Goal: Task Accomplishment & Management: Manage account settings

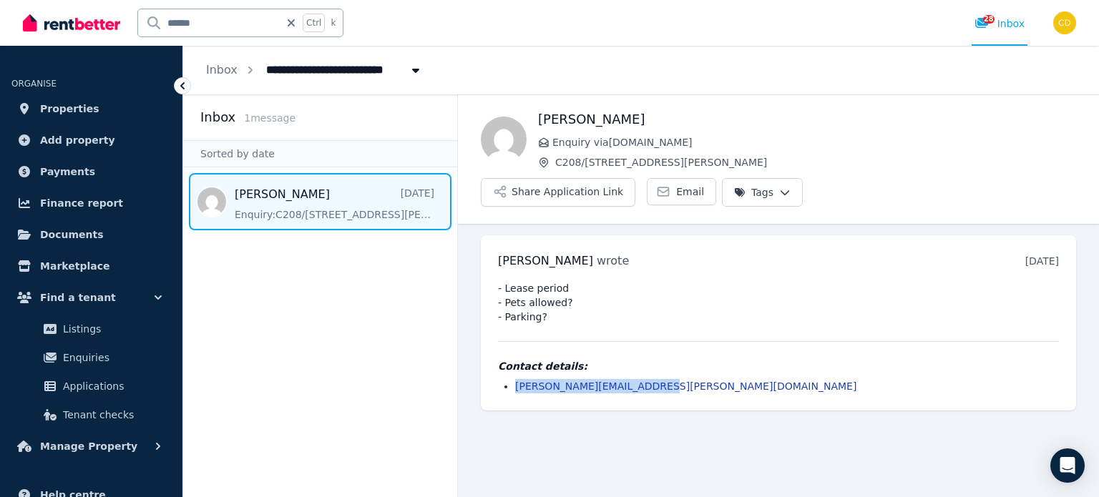
drag, startPoint x: 509, startPoint y: 328, endPoint x: 485, endPoint y: 346, distance: 30.2
click at [485, 346] on div "Jessica wrote 3 days ago 11:27 am on Sat, 23 Aug 2025 - Lease period - Pets all…" at bounding box center [778, 322] width 595 height 175
copy link "jessica.dimarco@icloud.com"
click at [212, 26] on input "******" at bounding box center [209, 22] width 142 height 27
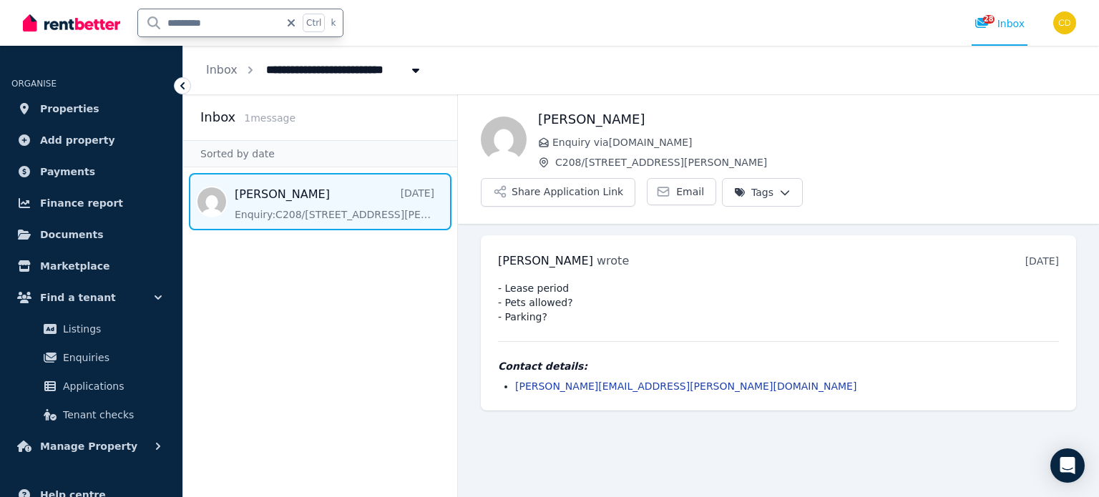
type input "**********"
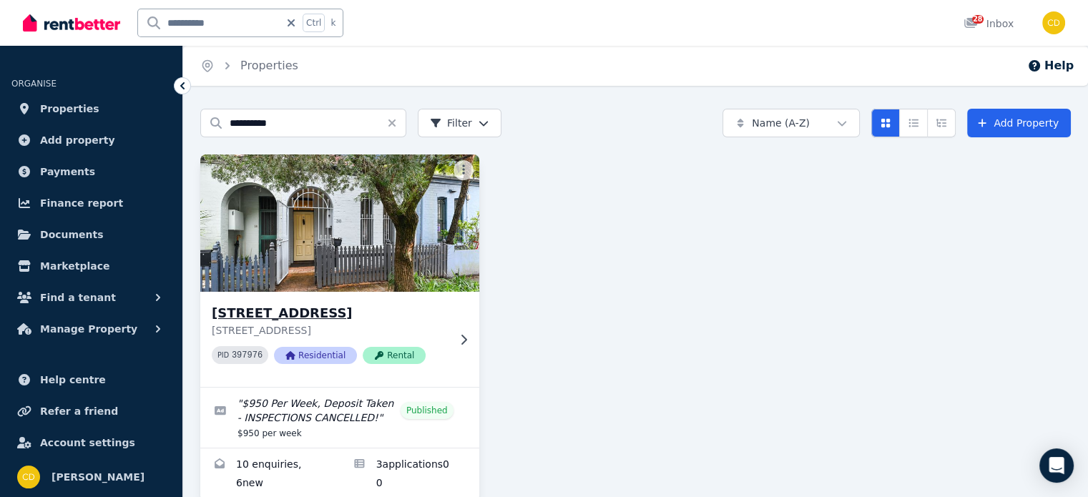
click at [366, 321] on h3 "[STREET_ADDRESS]" at bounding box center [330, 313] width 236 height 20
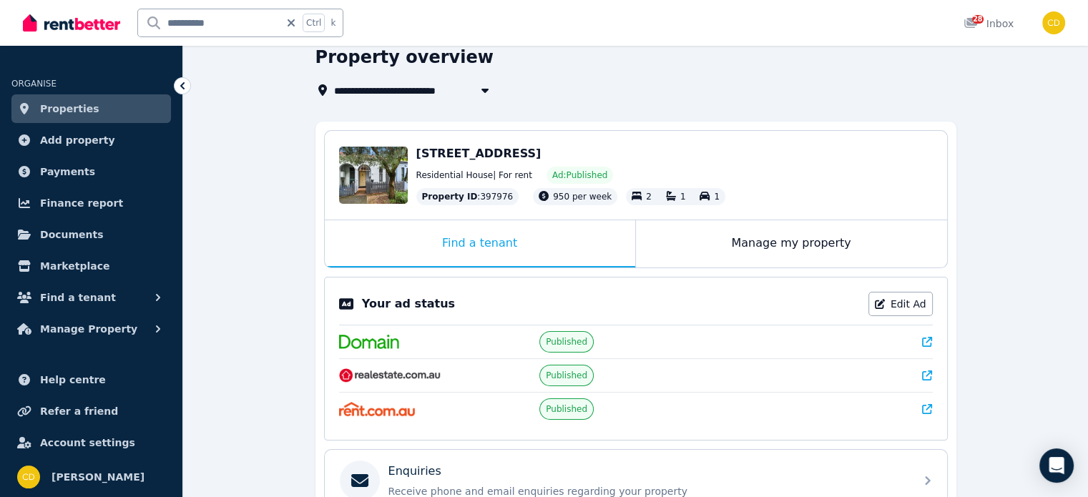
scroll to position [215, 0]
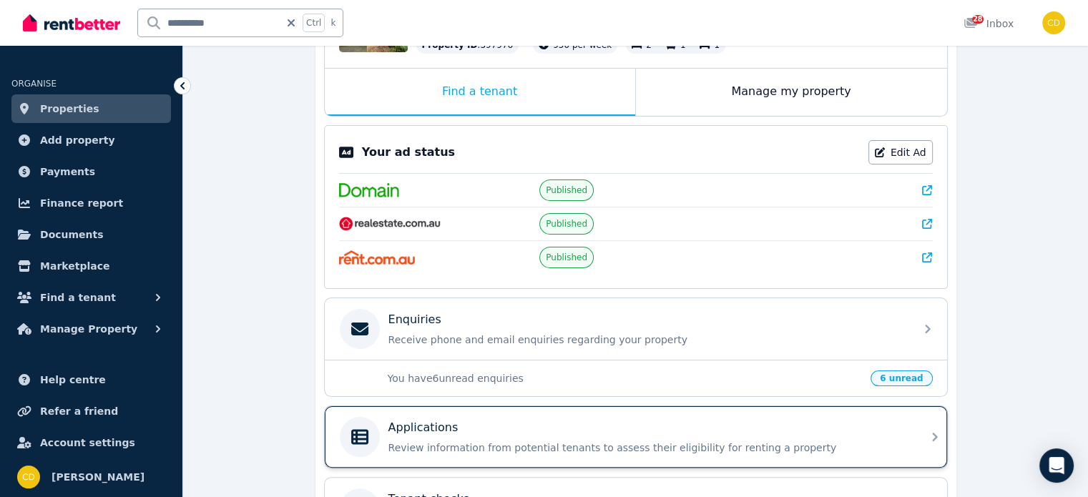
click at [718, 436] on div "Applications Review information from potential tenants to assess their eligibil…" at bounding box center [648, 437] width 518 height 36
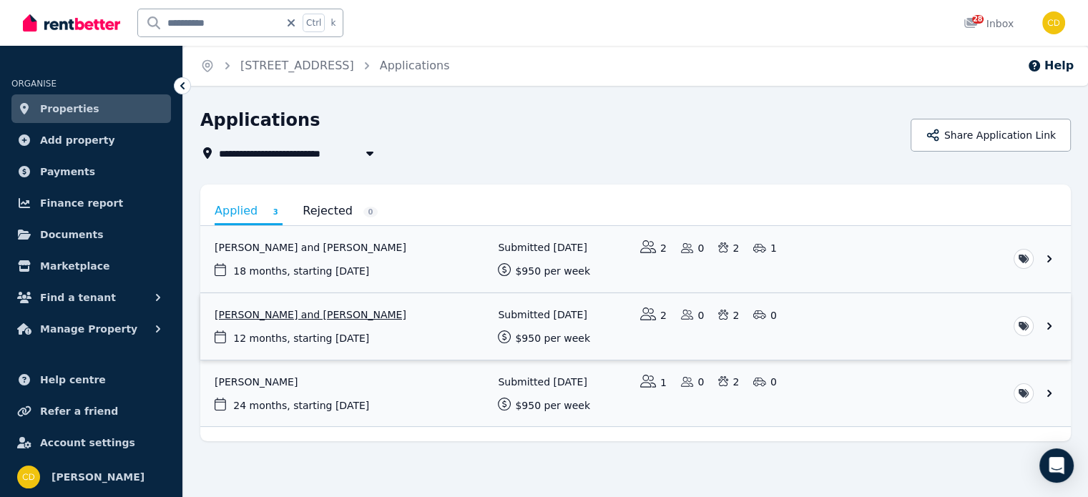
click at [384, 316] on link "View application: Brendan Foster and Kathrine Foster" at bounding box center [635, 326] width 871 height 67
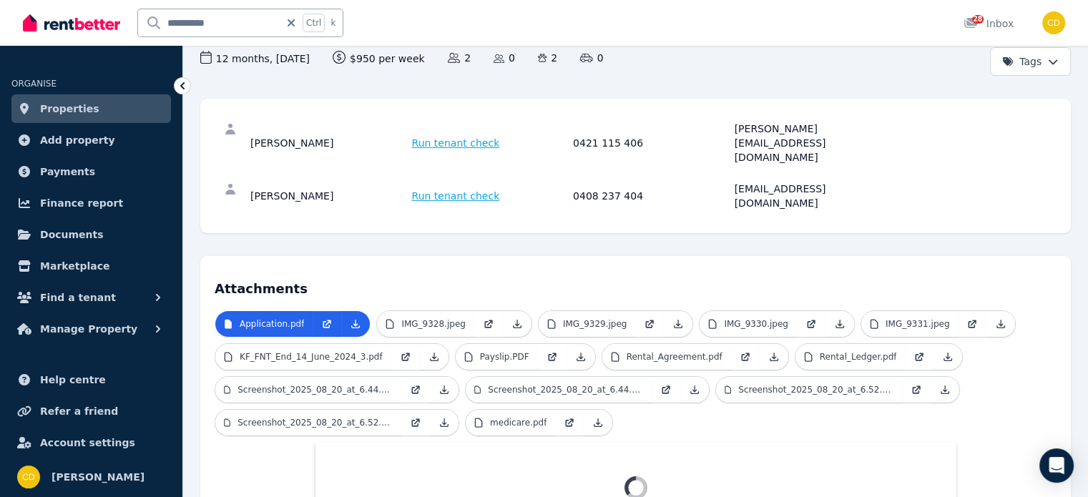
scroll to position [258, 0]
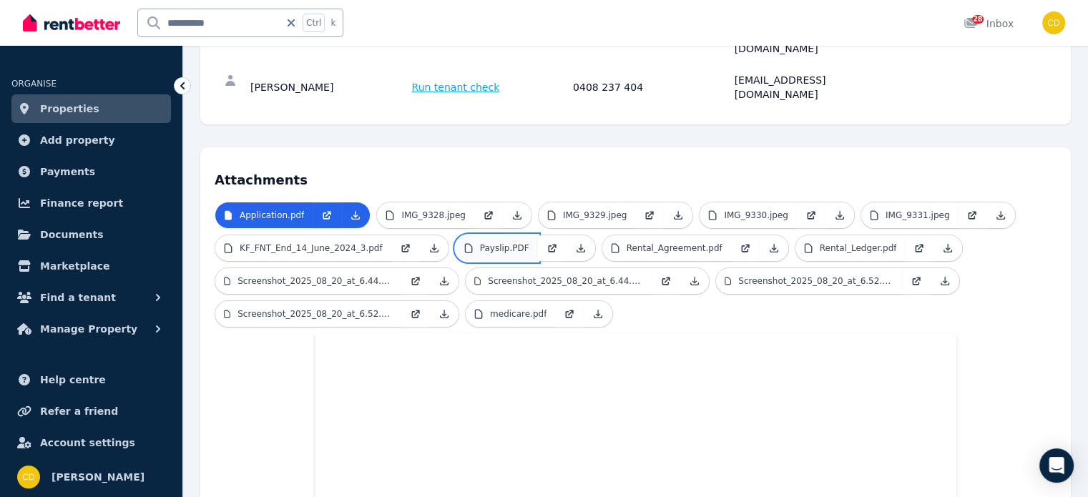
click at [496, 243] on p "Payslip.PDF" at bounding box center [504, 248] width 49 height 11
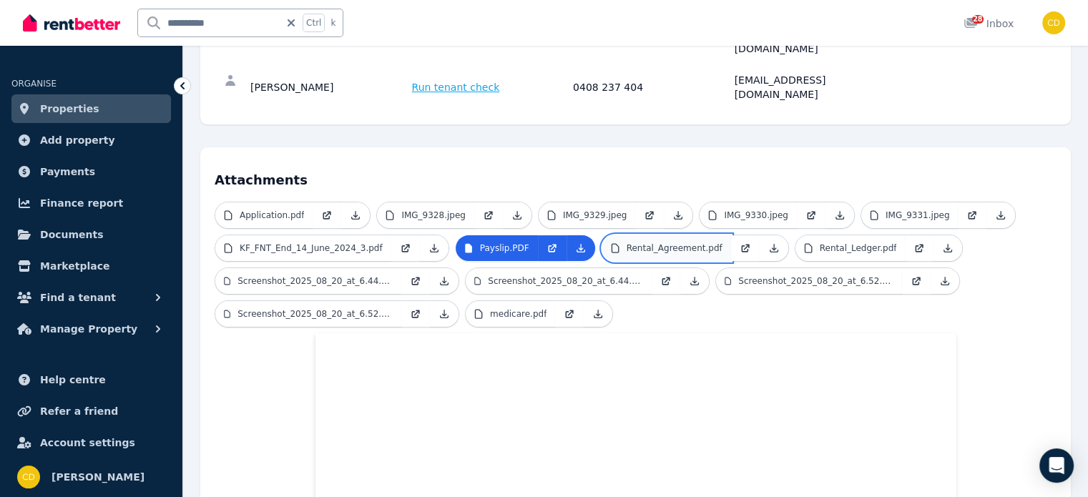
click at [652, 235] on link "Rental_Agreement.pdf" at bounding box center [666, 248] width 129 height 26
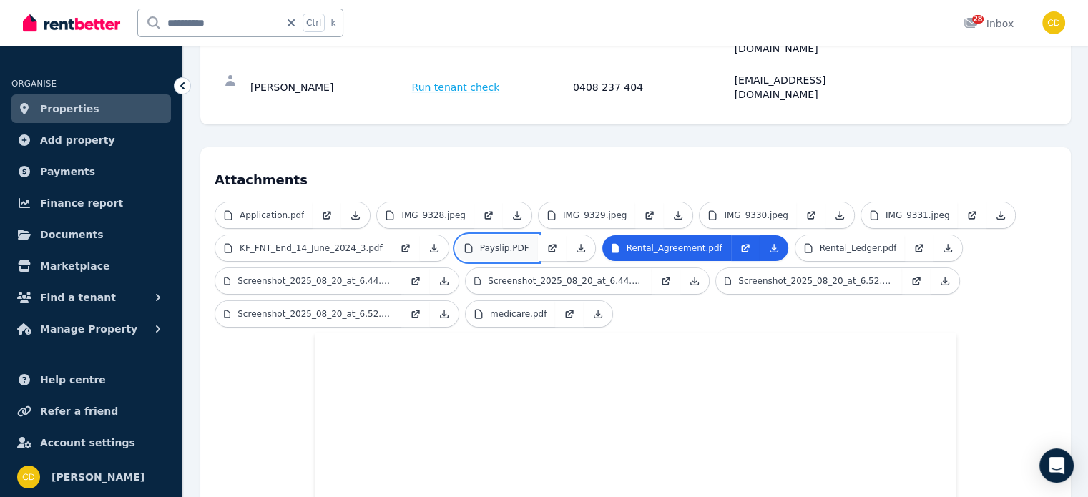
click at [481, 243] on p "Payslip.PDF" at bounding box center [504, 248] width 49 height 11
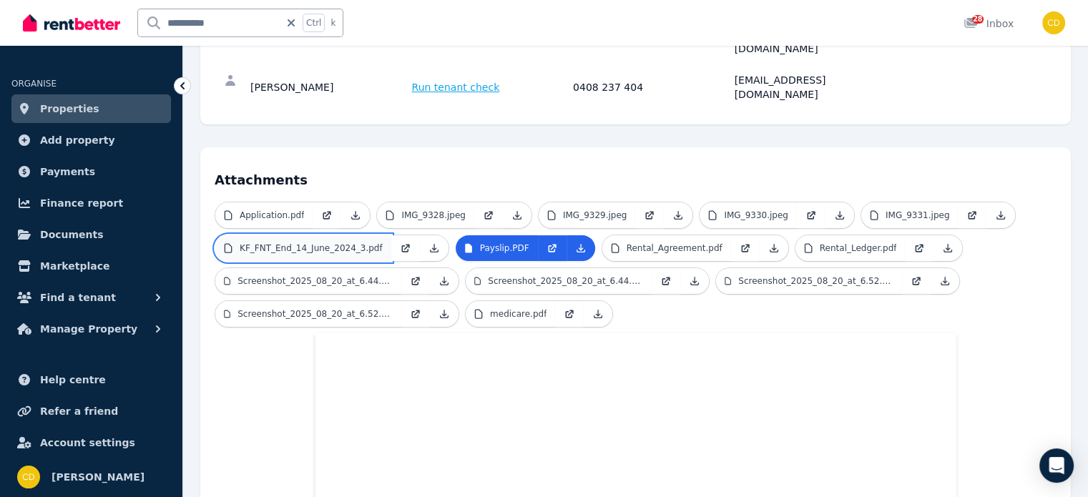
click at [334, 243] on p "KF_FNT_End_14_June_2024_3.pdf" at bounding box center [311, 248] width 143 height 11
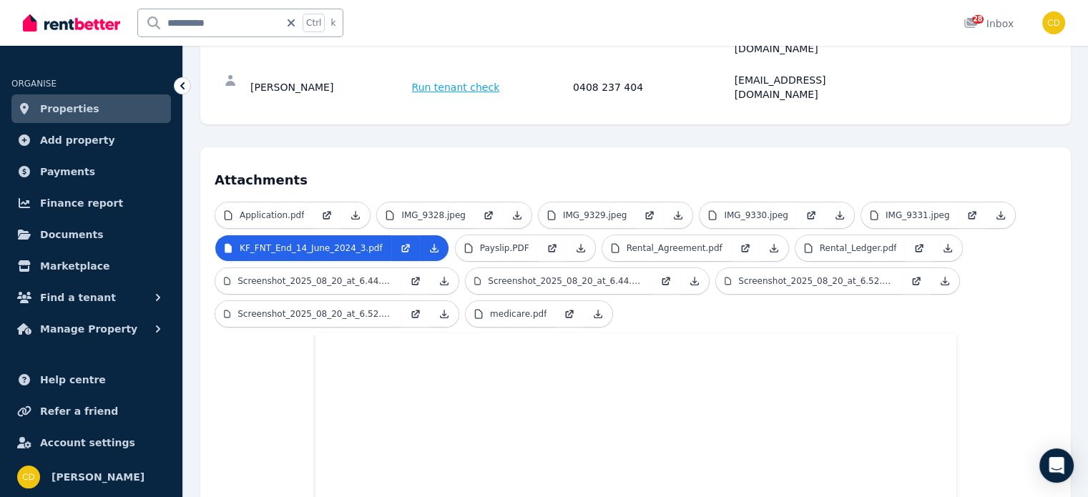
scroll to position [368, 0]
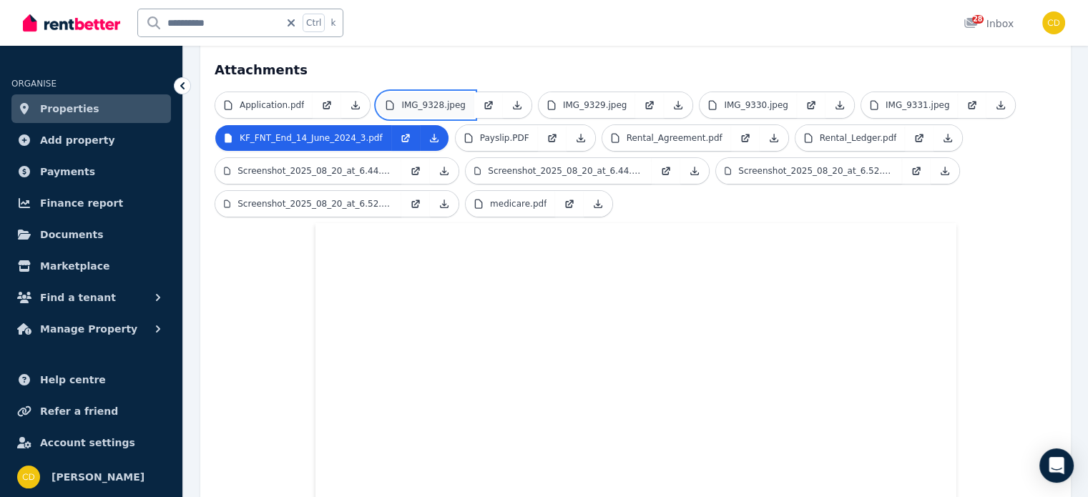
click at [407, 99] on p "IMG_9328.jpeg" at bounding box center [433, 104] width 64 height 11
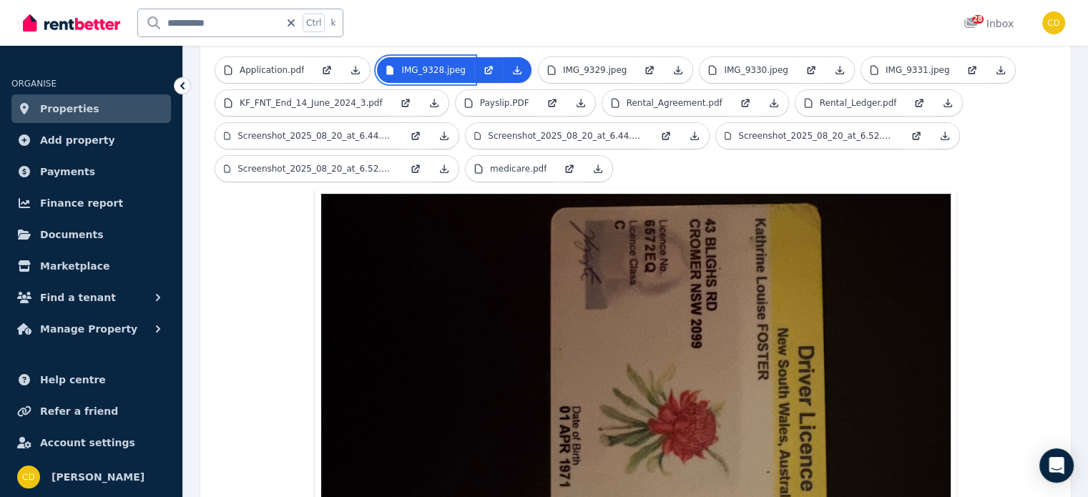
scroll to position [225, 0]
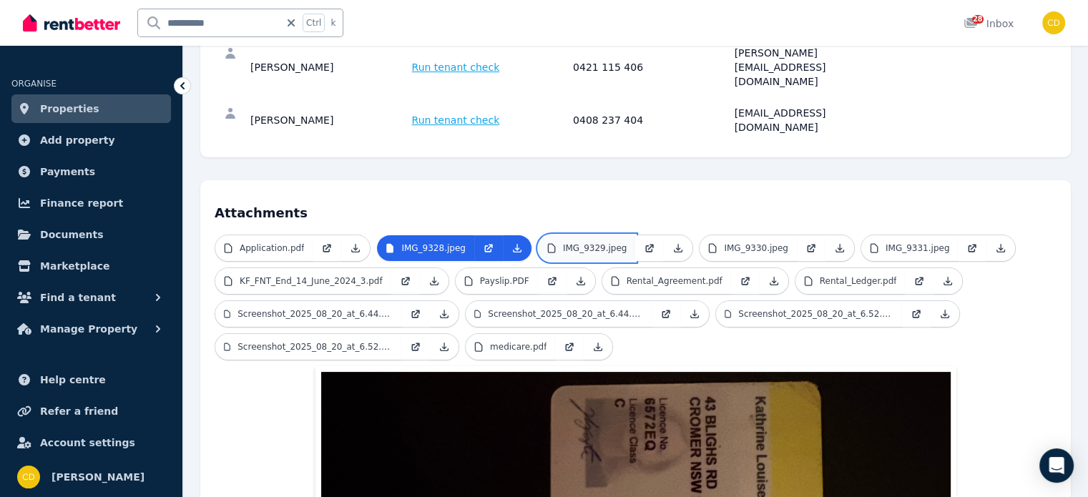
click at [563, 243] on p "IMG_9329.jpeg" at bounding box center [595, 248] width 64 height 11
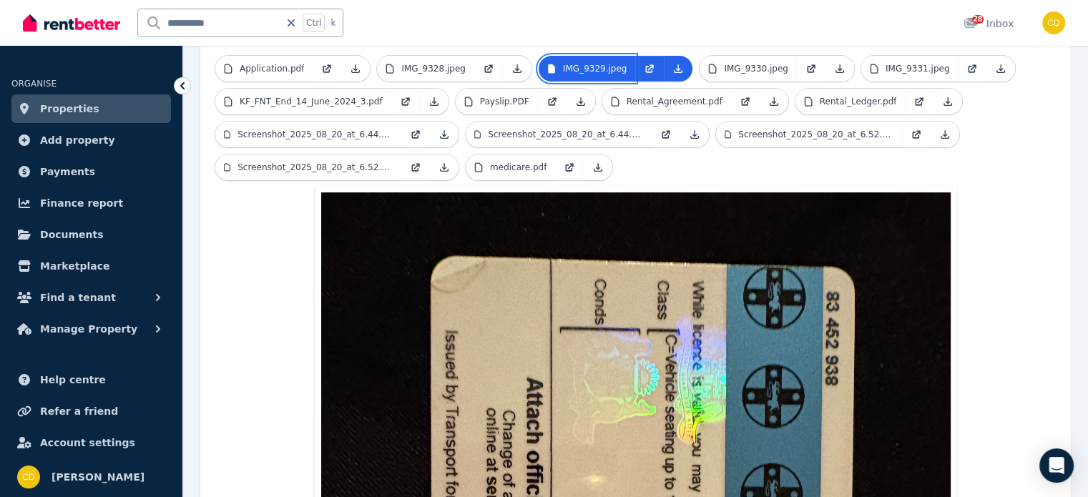
scroll to position [296, 0]
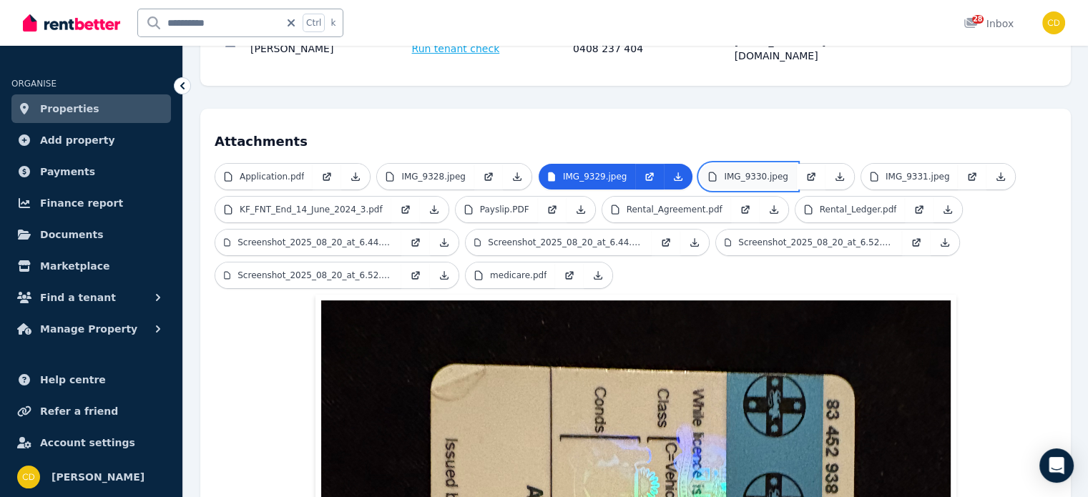
click at [721, 164] on link "IMG_9330.jpeg" at bounding box center [748, 177] width 97 height 26
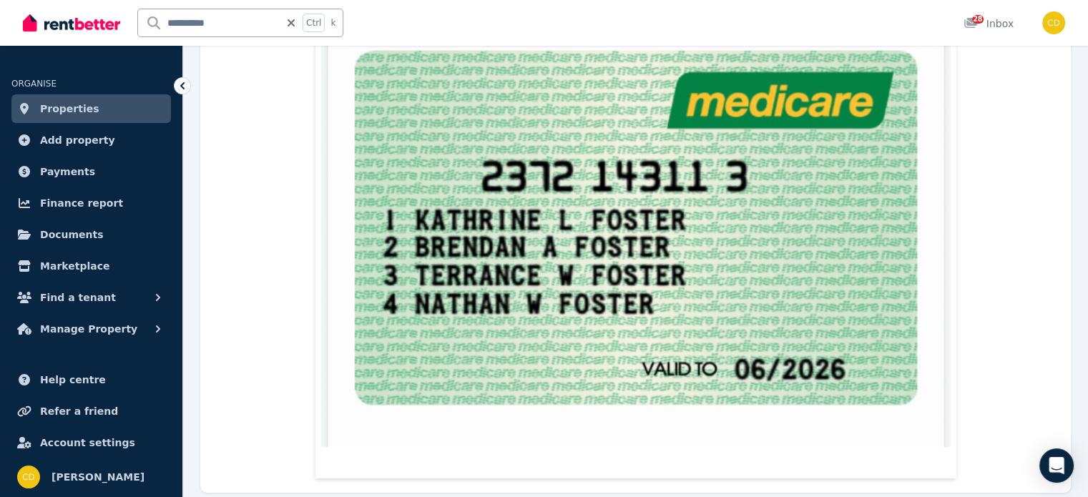
scroll to position [358, 0]
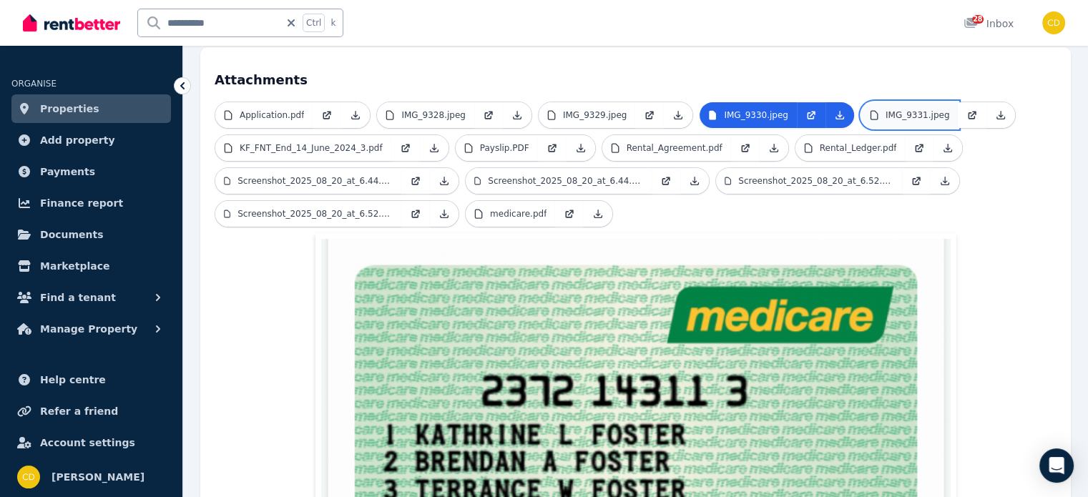
click at [862, 102] on link "IMG_9331.jpeg" at bounding box center [910, 115] width 97 height 26
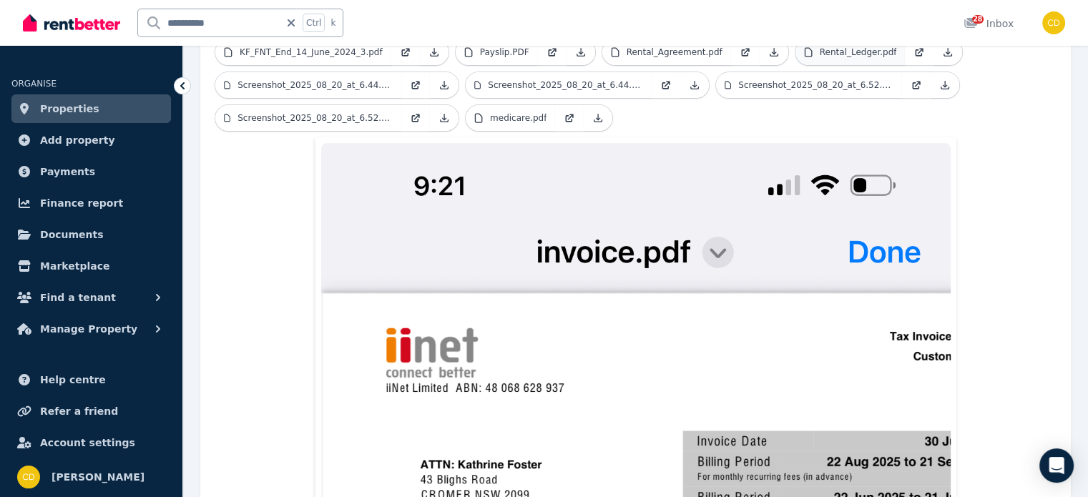
scroll to position [286, 0]
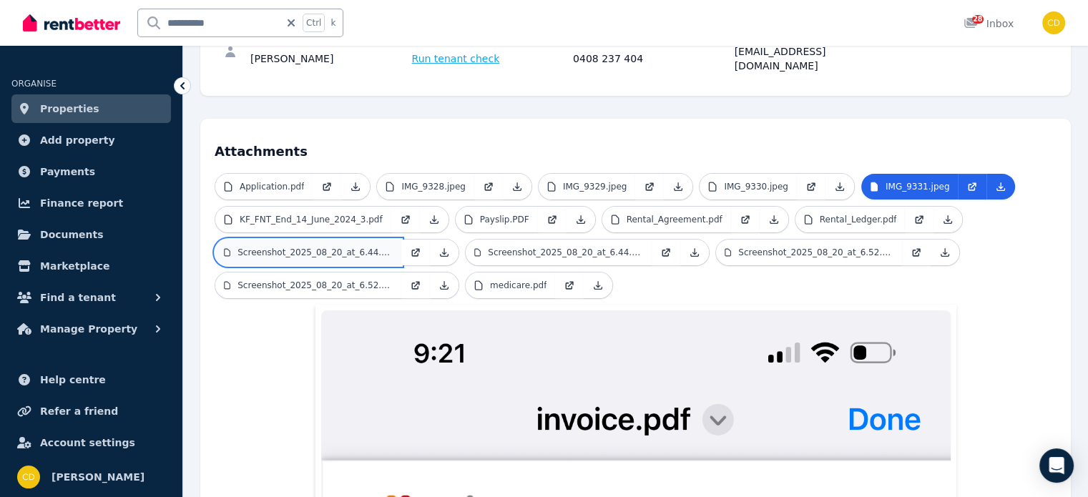
click at [358, 247] on p "Screenshot_2025_08_20_at_6.44.13 PM.png" at bounding box center [315, 252] width 155 height 11
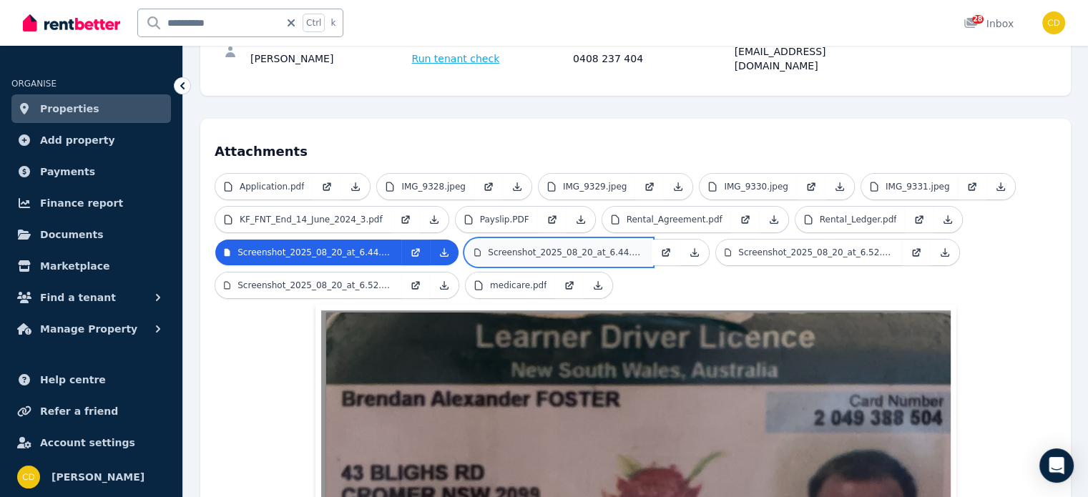
click at [555, 247] on p "Screenshot_2025_08_20_at_6.44.21 PM.png" at bounding box center [565, 252] width 155 height 11
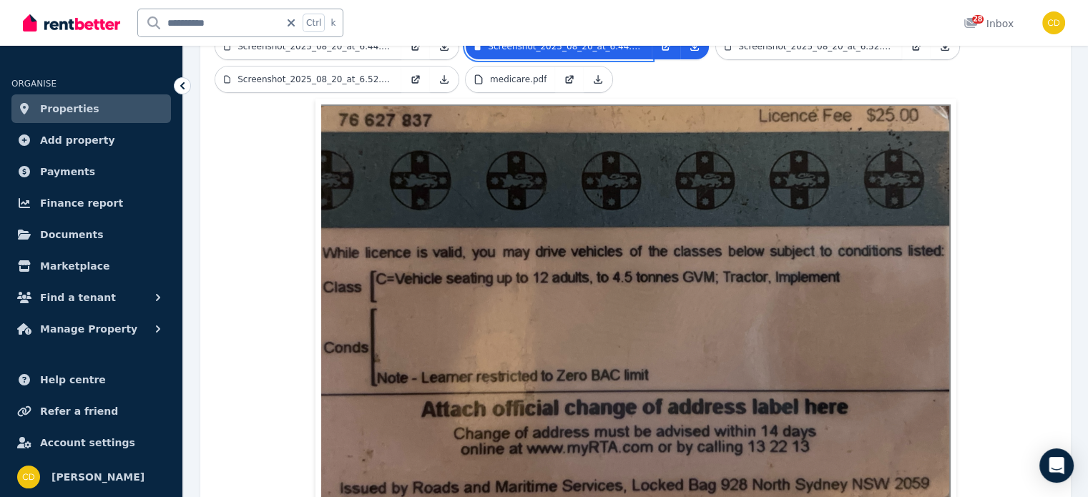
scroll to position [404, 0]
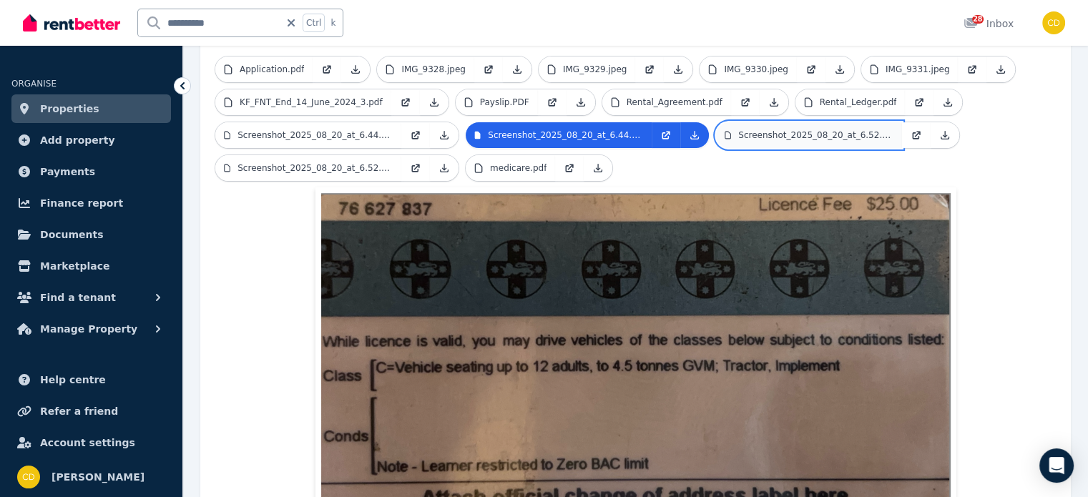
click at [841, 122] on link "Screenshot_2025_08_20_at_6.52.24 PM.png" at bounding box center [809, 135] width 186 height 26
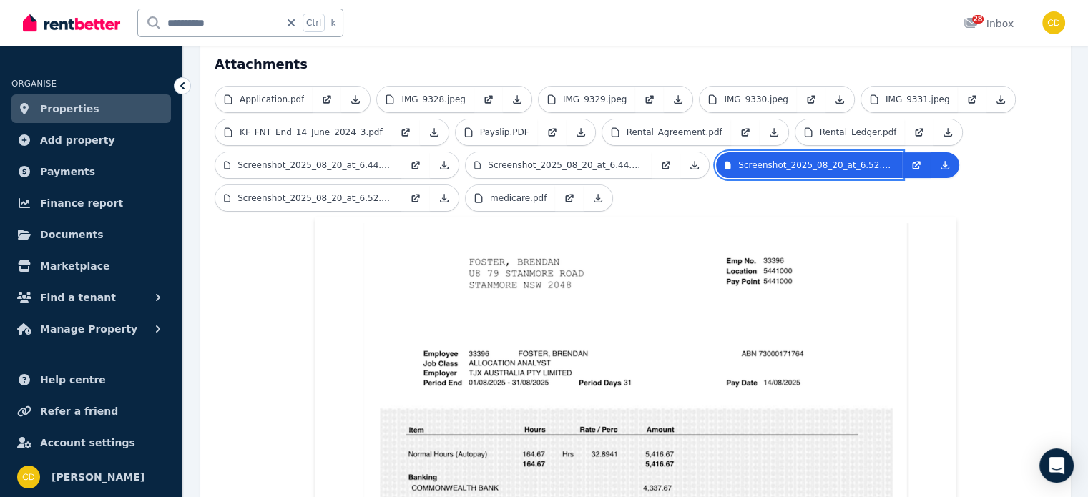
scroll to position [332, 0]
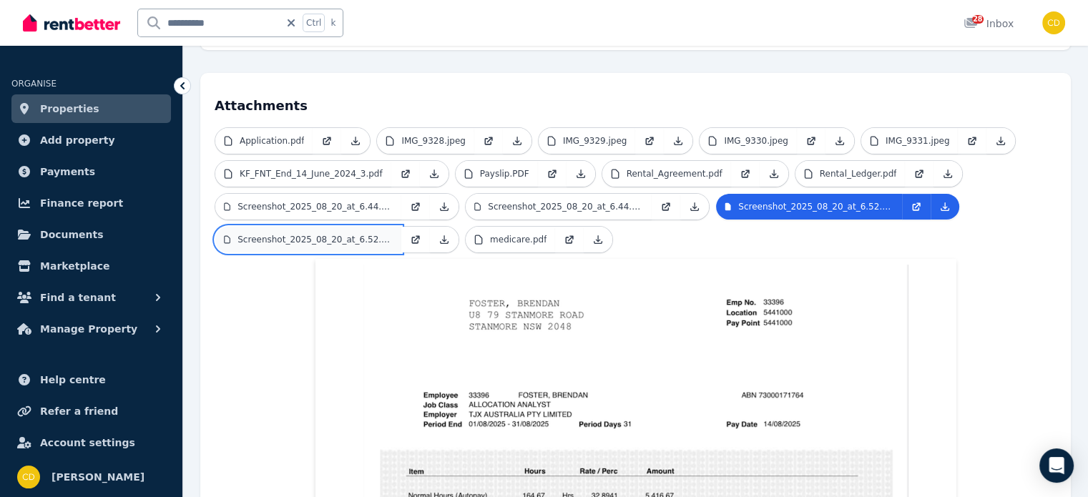
click at [251, 234] on p "Screenshot_2025_08_20_at_6.52.38 PM.png" at bounding box center [315, 239] width 155 height 11
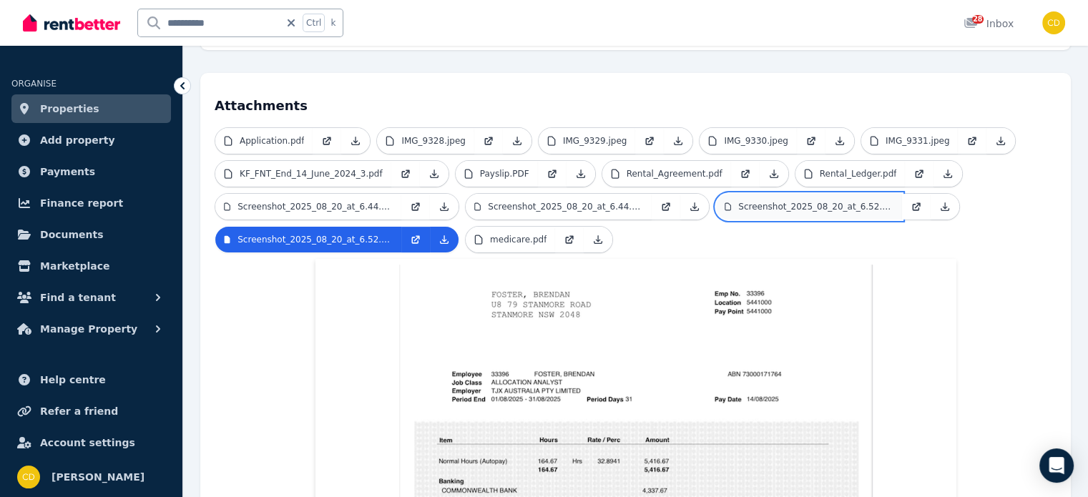
click at [849, 201] on p "Screenshot_2025_08_20_at_6.52.24 PM.png" at bounding box center [815, 206] width 155 height 11
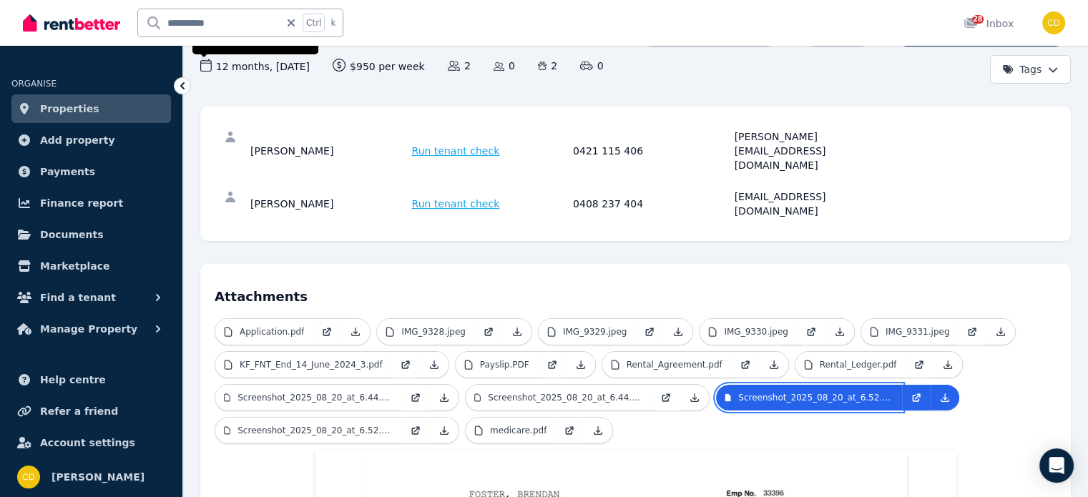
scroll to position [0, 0]
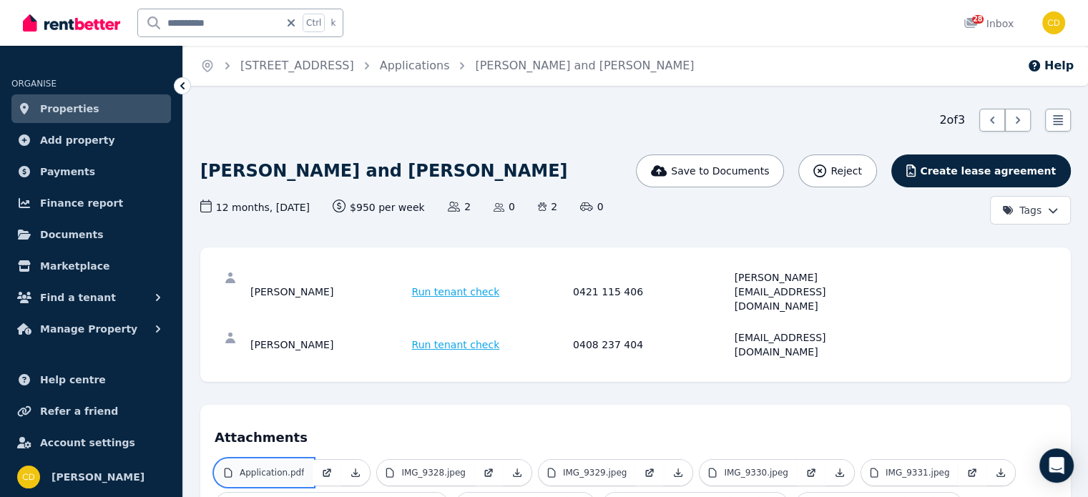
click at [268, 460] on link "Application.pdf" at bounding box center [263, 473] width 97 height 26
click at [350, 460] on link at bounding box center [355, 473] width 29 height 26
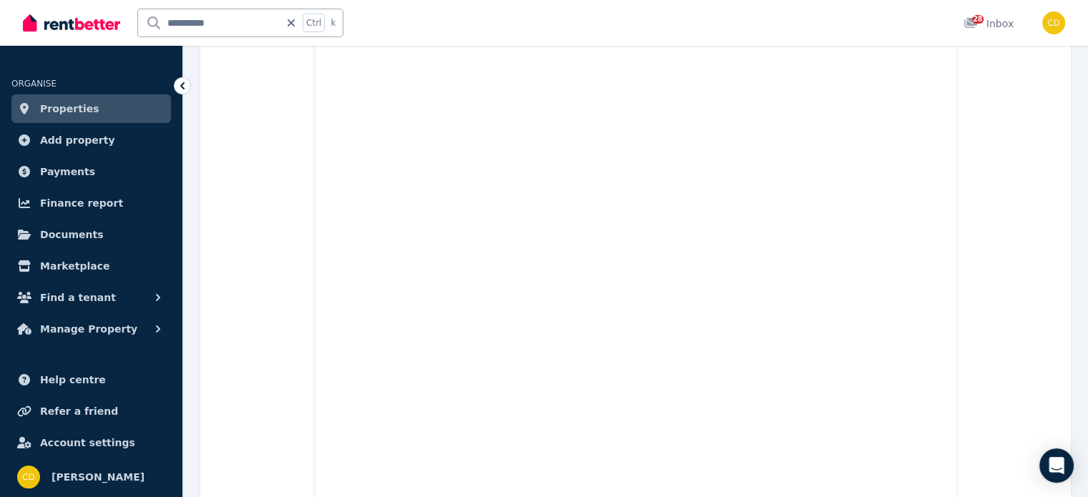
scroll to position [7156, 0]
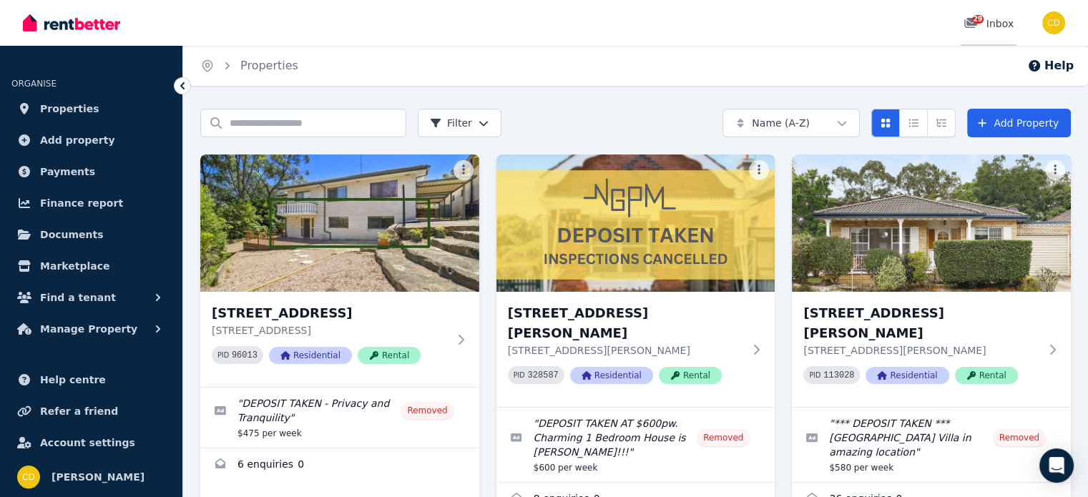
click at [972, 23] on icon at bounding box center [971, 22] width 14 height 11
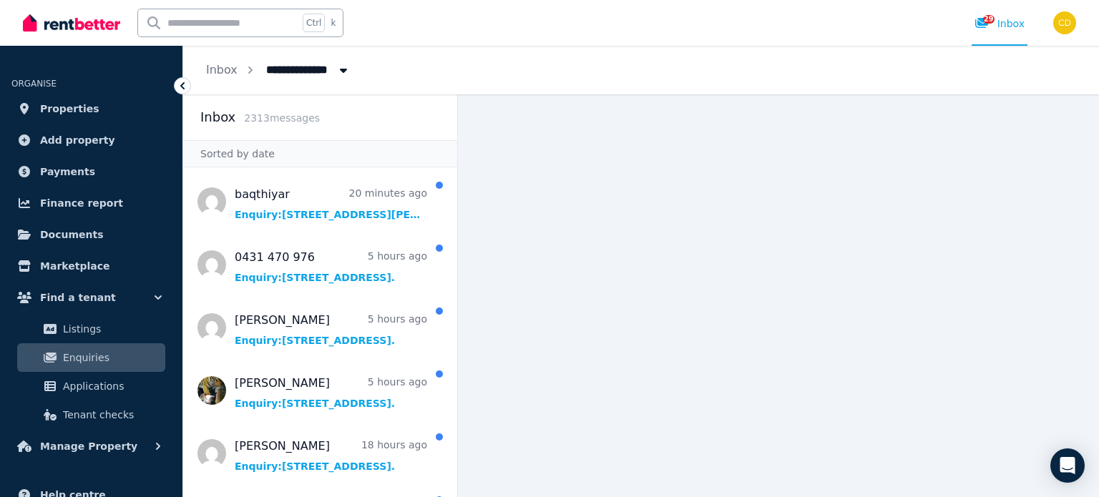
click at [211, 16] on input "text" at bounding box center [218, 22] width 160 height 27
type input "*******"
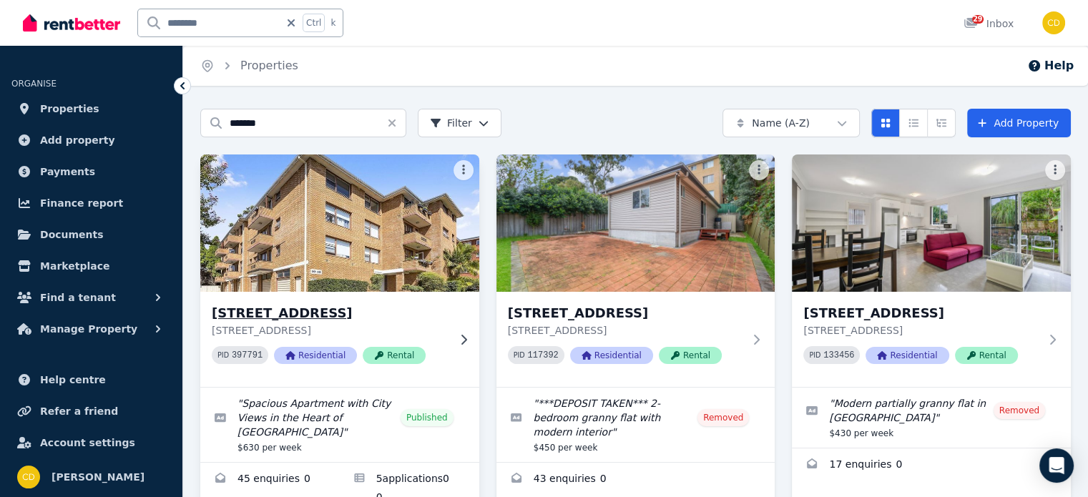
click at [374, 287] on img at bounding box center [339, 223] width 293 height 145
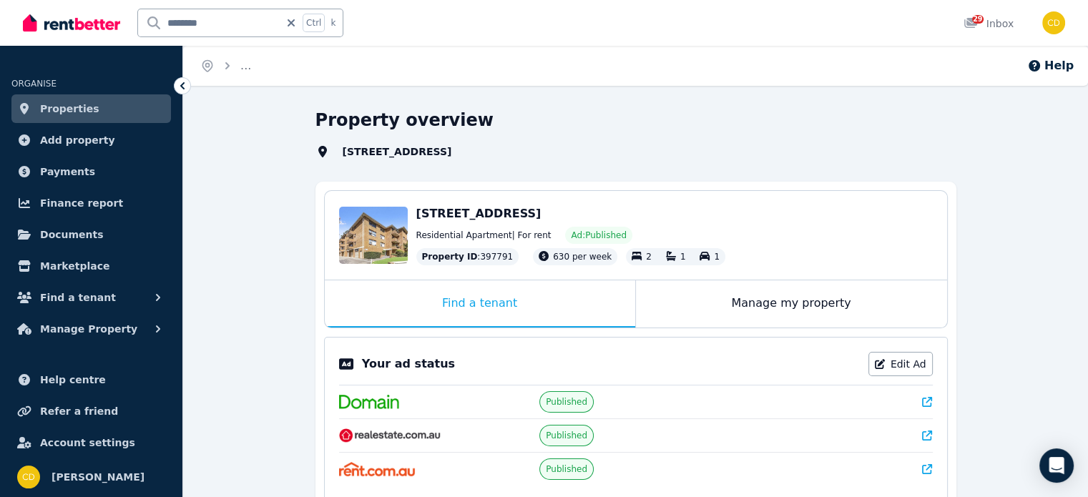
click at [929, 397] on link at bounding box center [927, 402] width 10 height 14
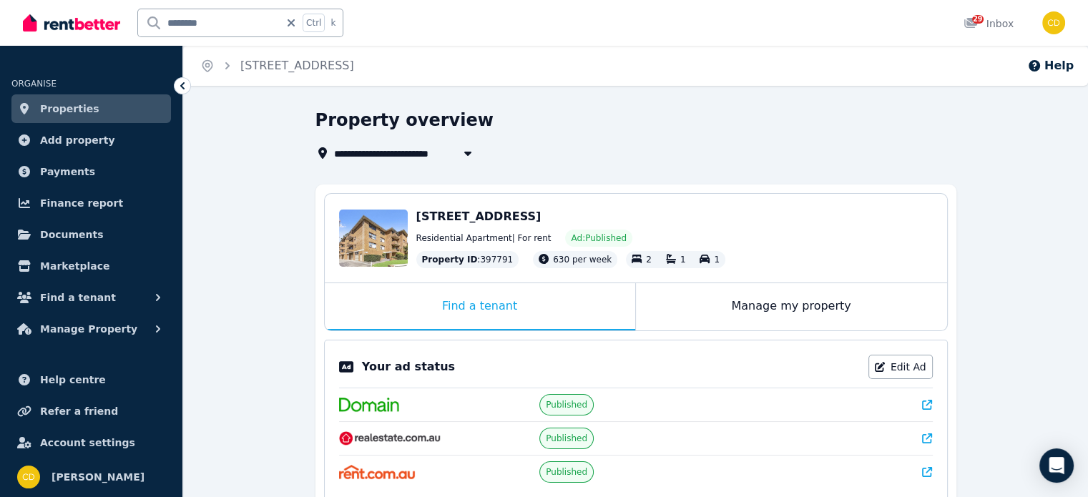
click at [280, 15] on input "*******" at bounding box center [209, 22] width 142 height 27
type input "******"
